Goal: Navigation & Orientation: Find specific page/section

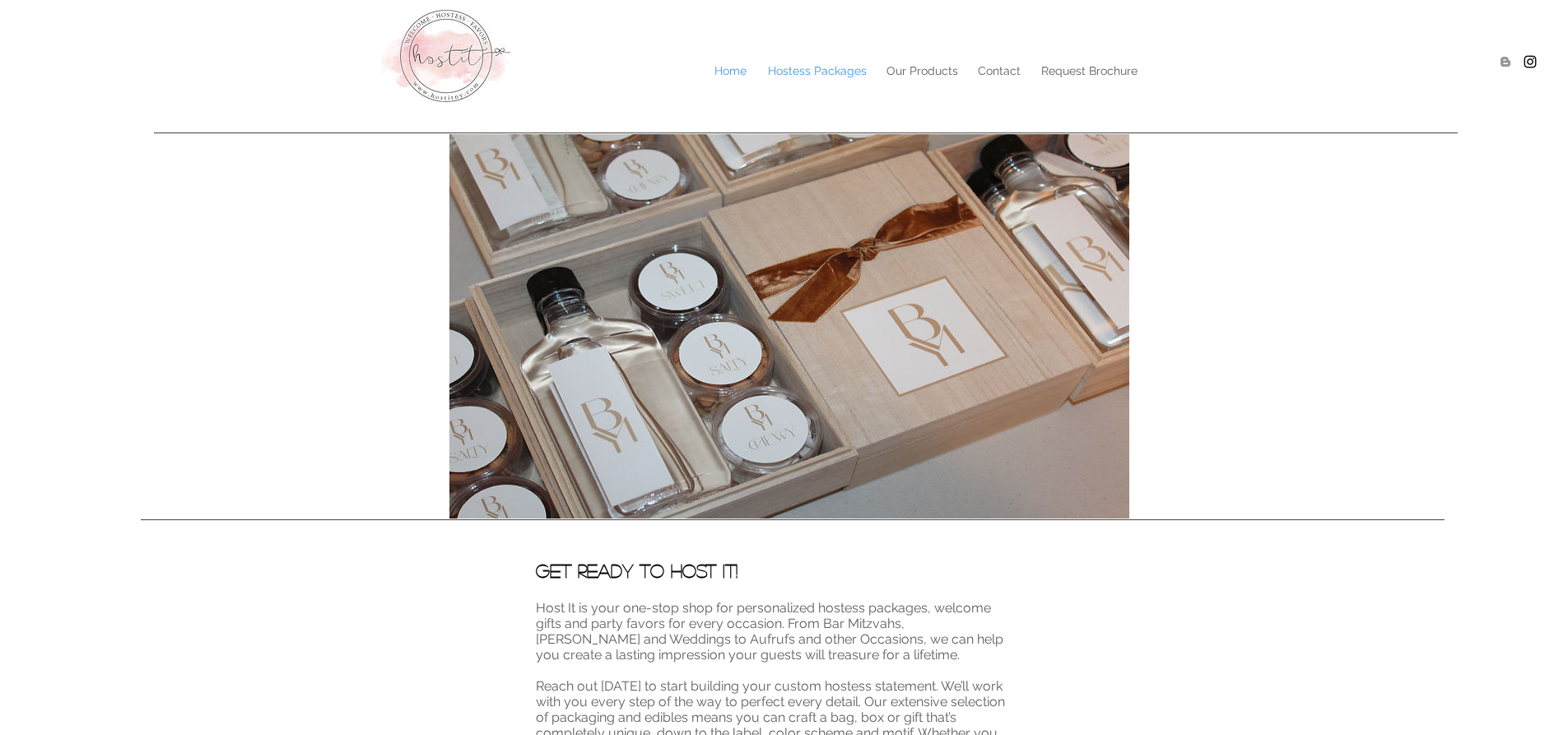
click at [802, 67] on p "Hostess Packages" at bounding box center [817, 70] width 115 height 25
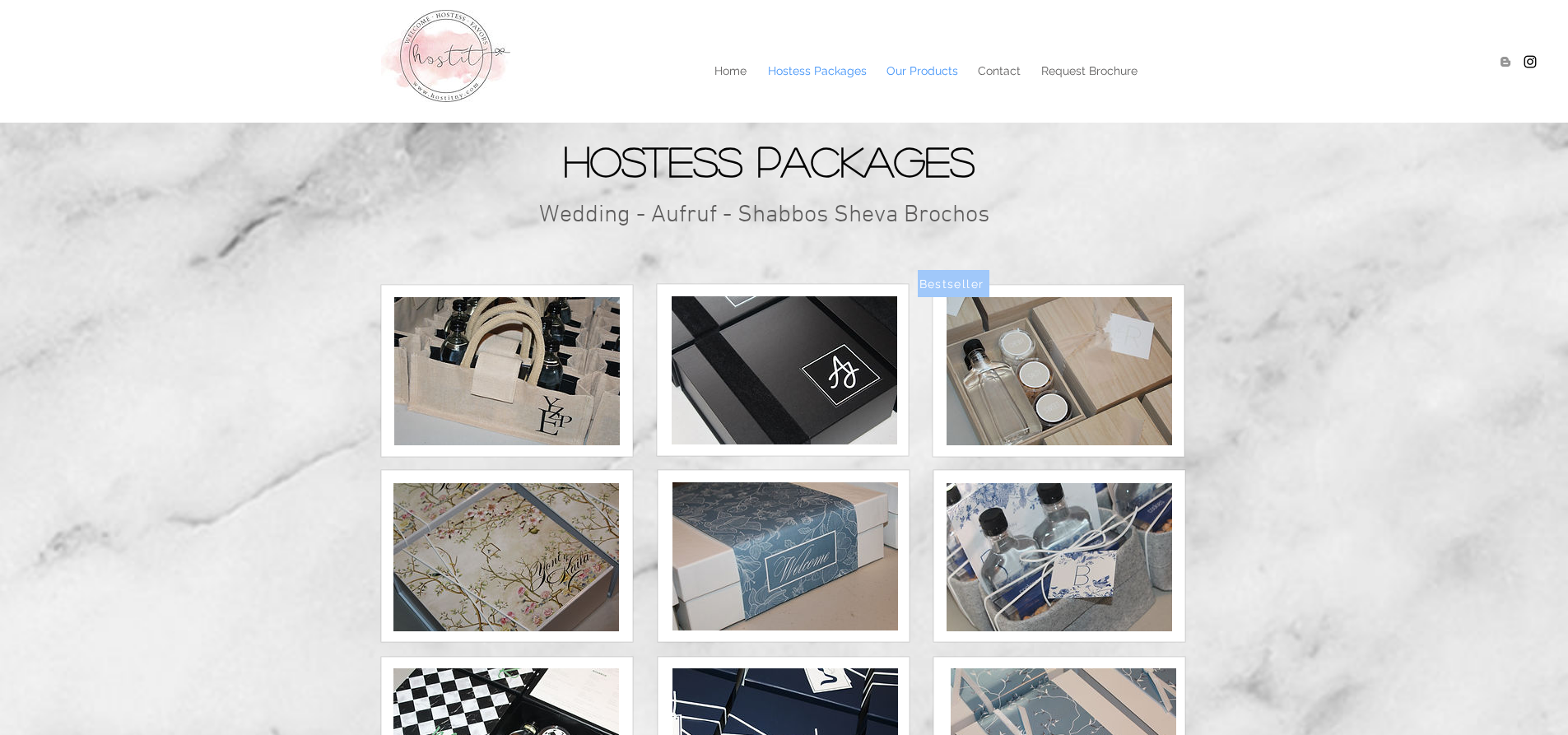
click at [923, 73] on p "Our Products" at bounding box center [922, 70] width 88 height 25
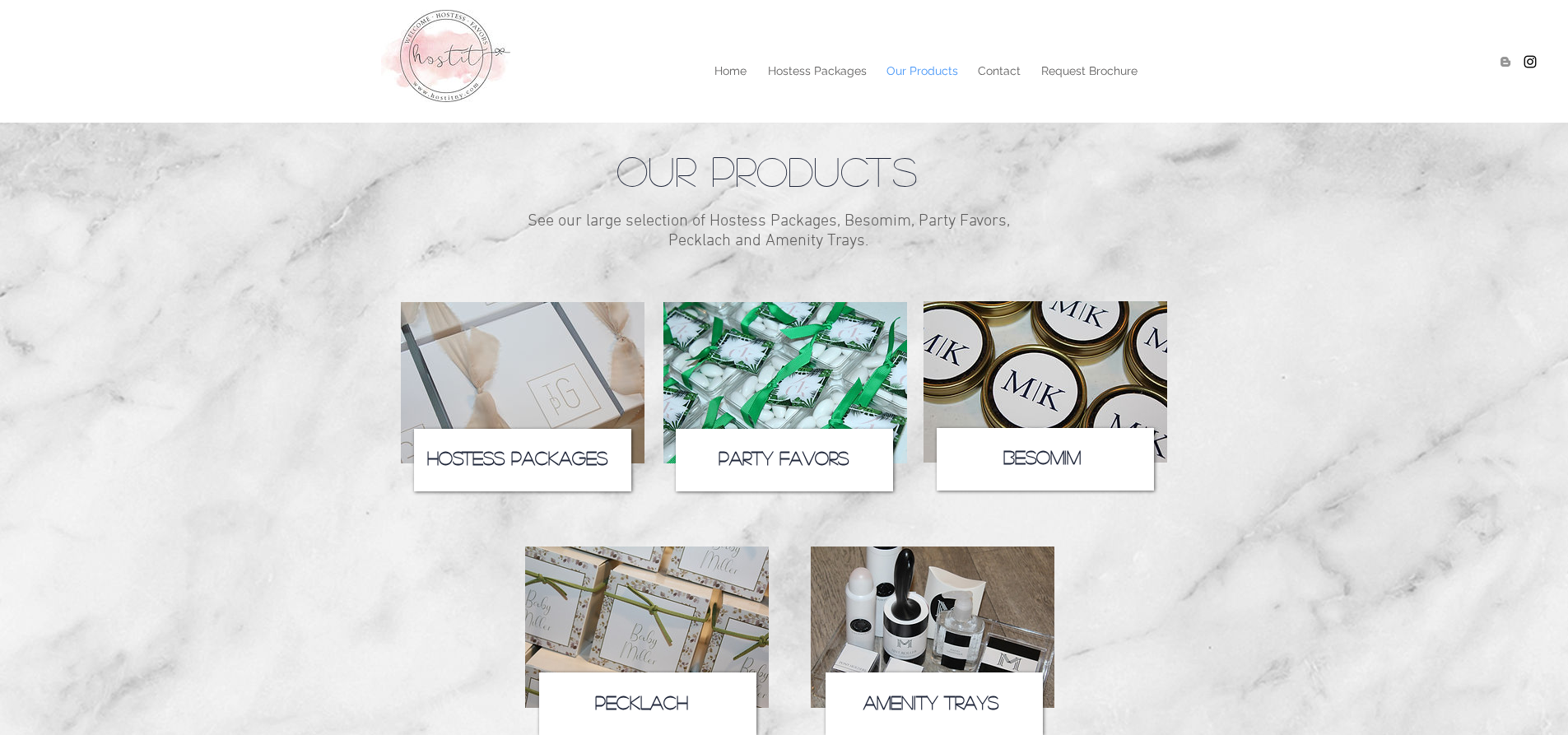
click at [781, 374] on img at bounding box center [785, 382] width 244 height 161
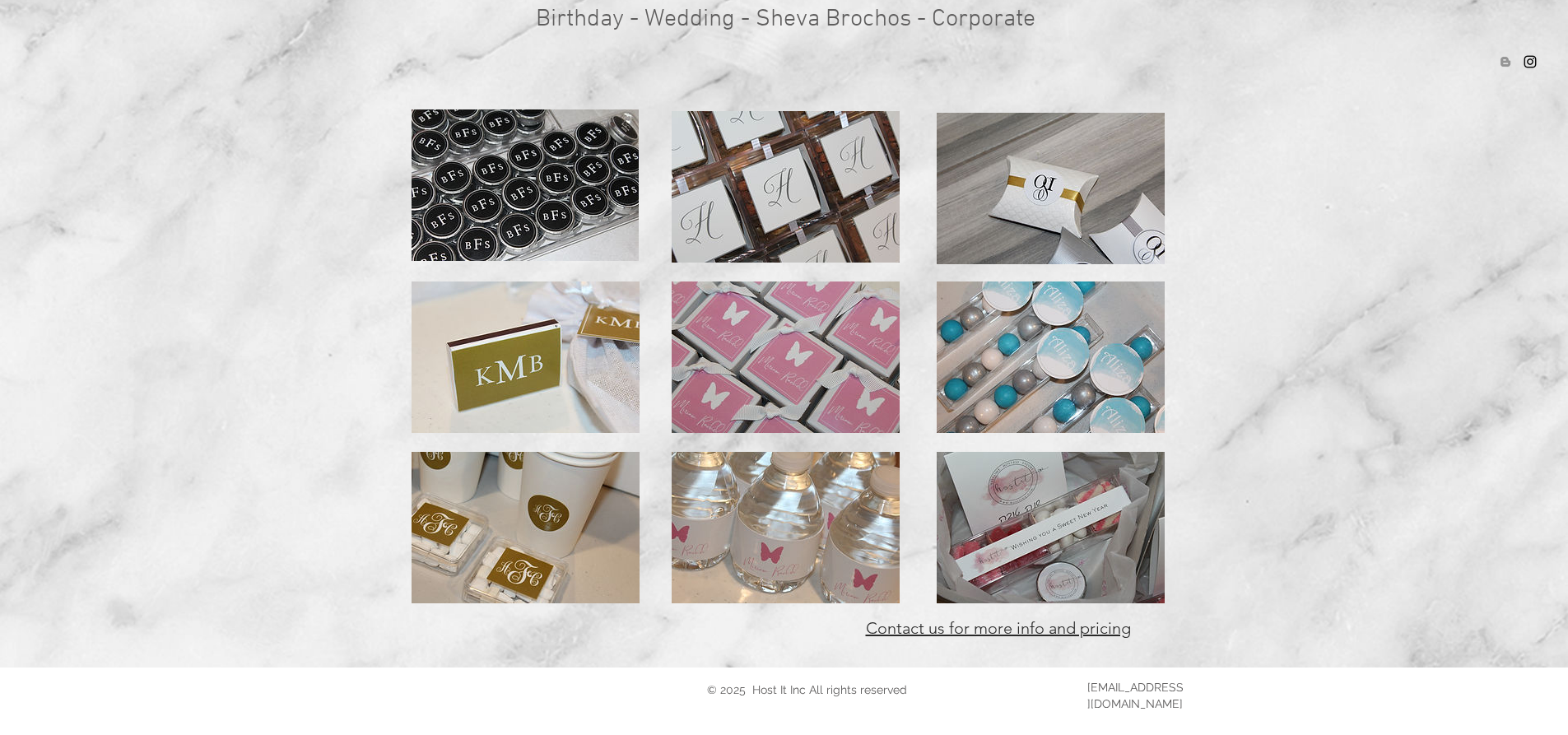
scroll to position [225, 0]
